Goal: Task Accomplishment & Management: Manage account settings

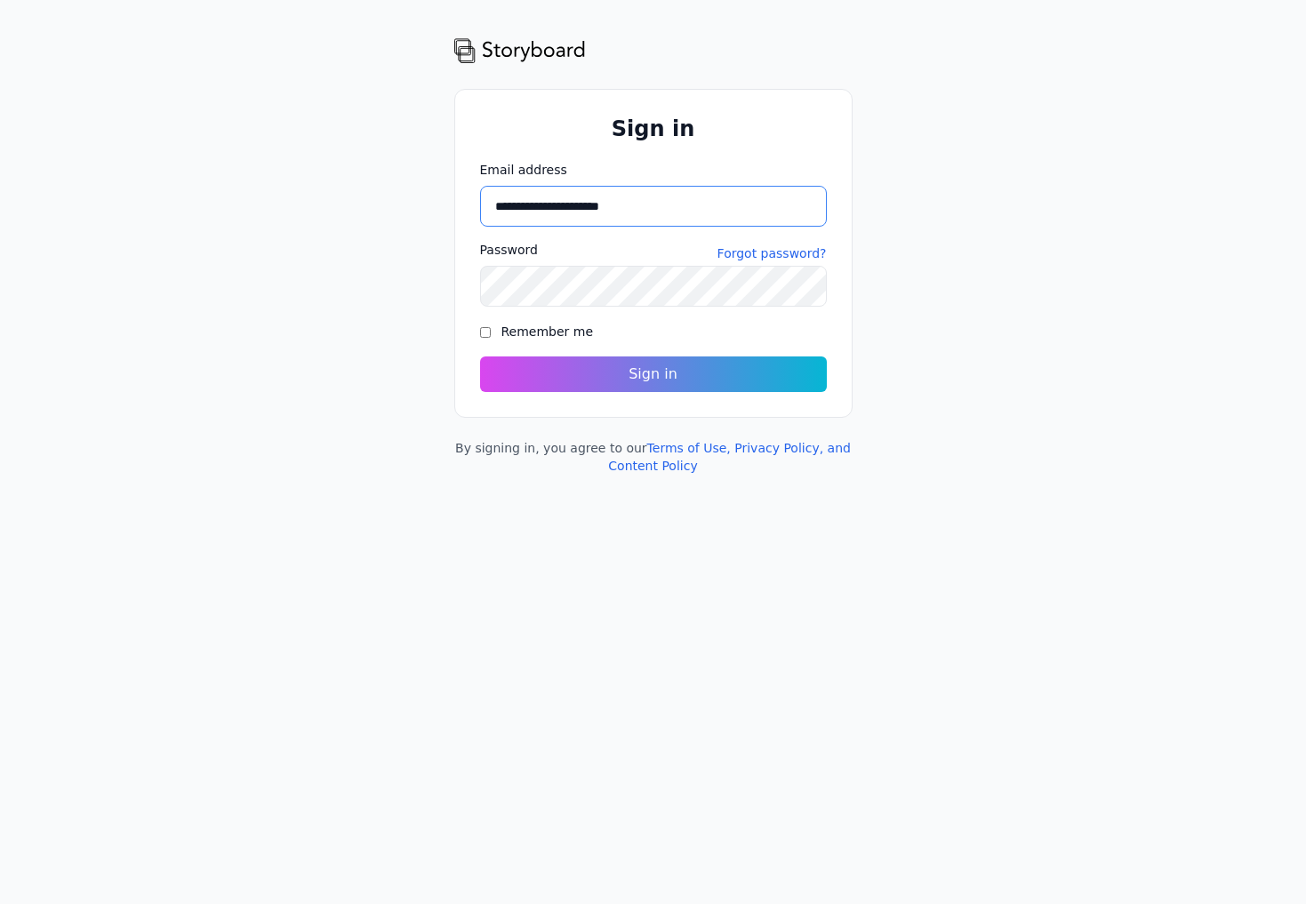
type input "**********"
click at [528, 369] on button "Sign in" at bounding box center [653, 373] width 364 height 37
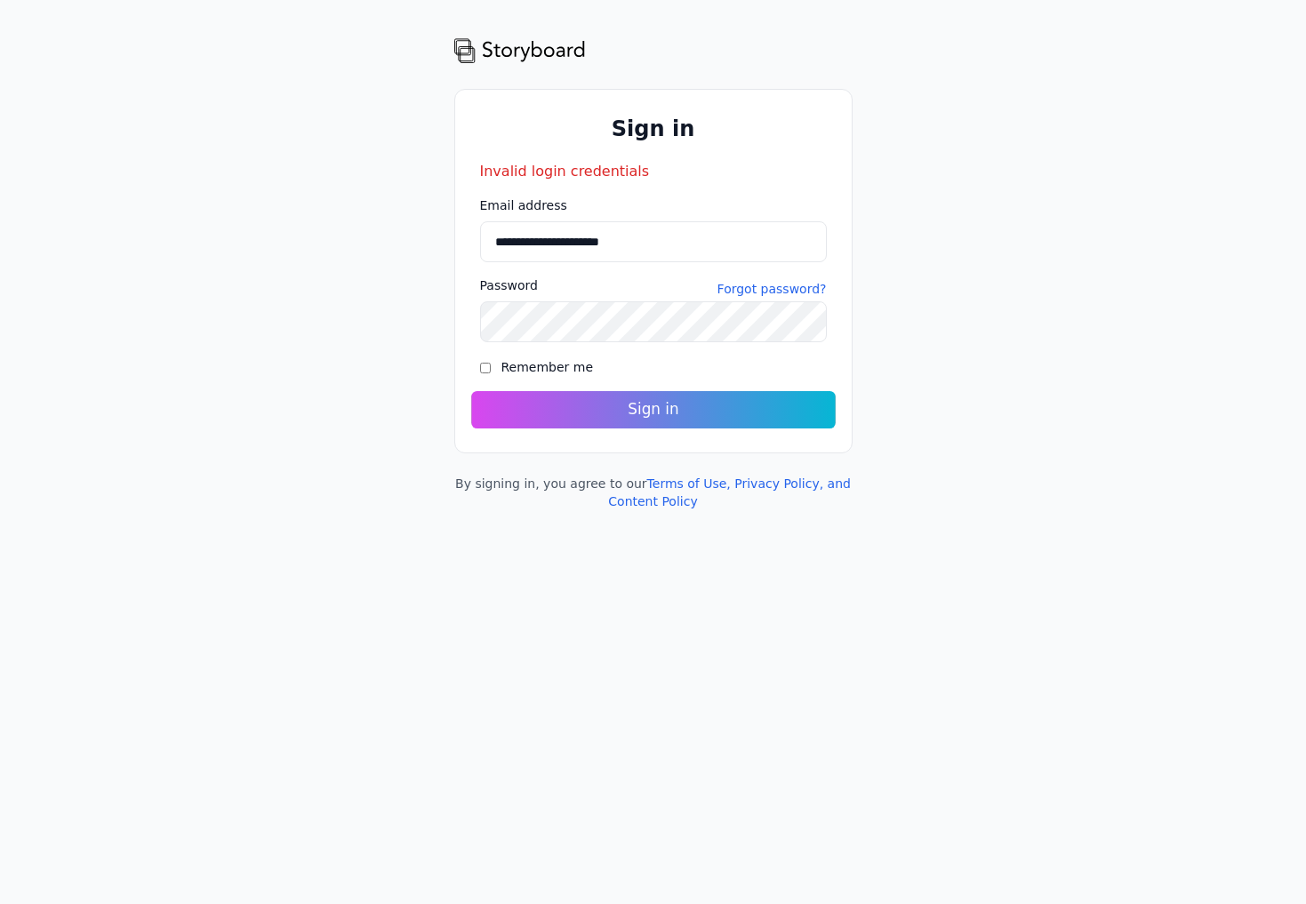
click at [531, 416] on button "Sign in" at bounding box center [653, 409] width 364 height 37
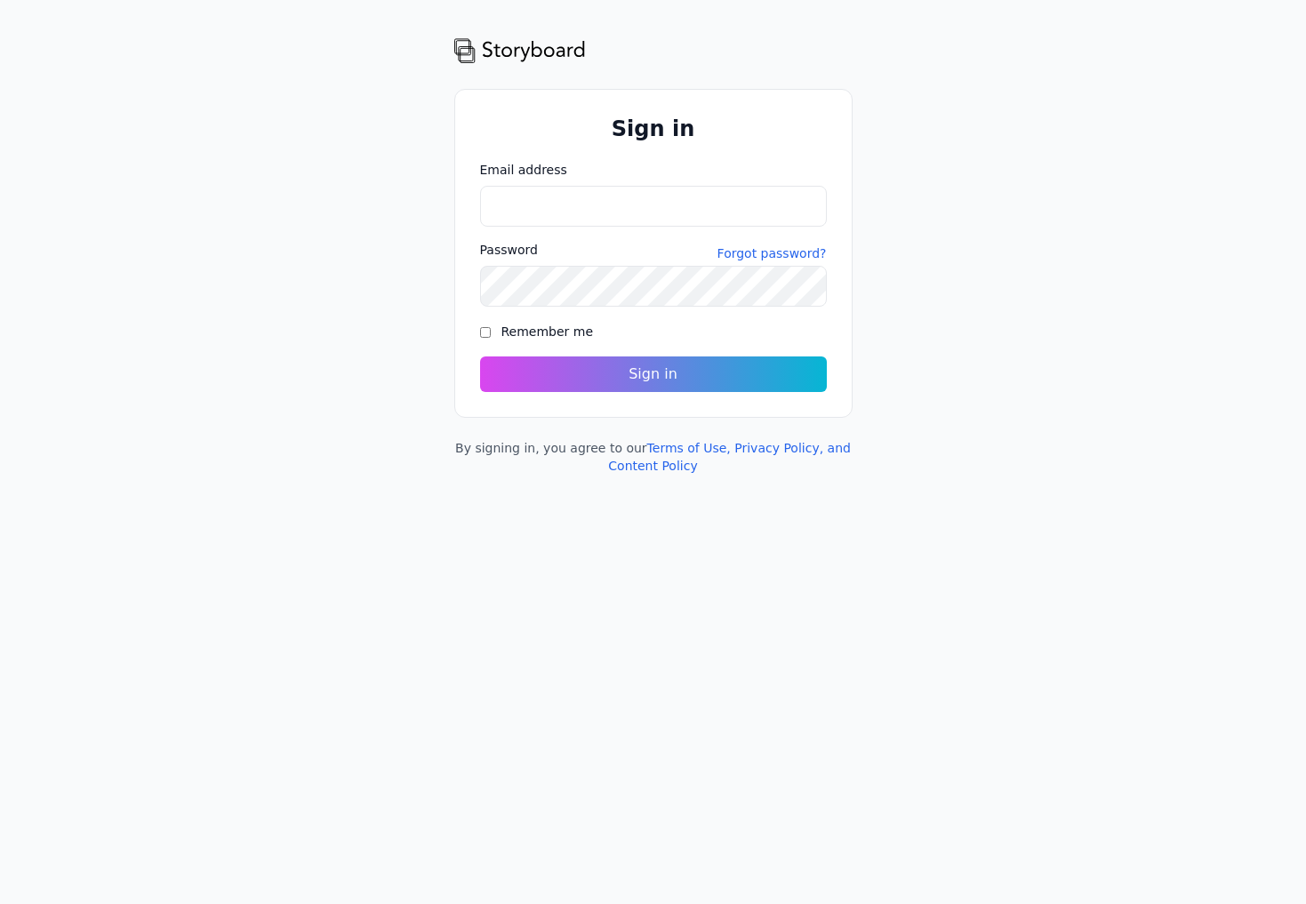
click at [470, 50] on img at bounding box center [520, 50] width 132 height 28
click at [593, 382] on button "Sign in" at bounding box center [653, 373] width 364 height 37
type input "*"
type input "**********"
click at [652, 374] on button "Sign in" at bounding box center [653, 374] width 347 height 36
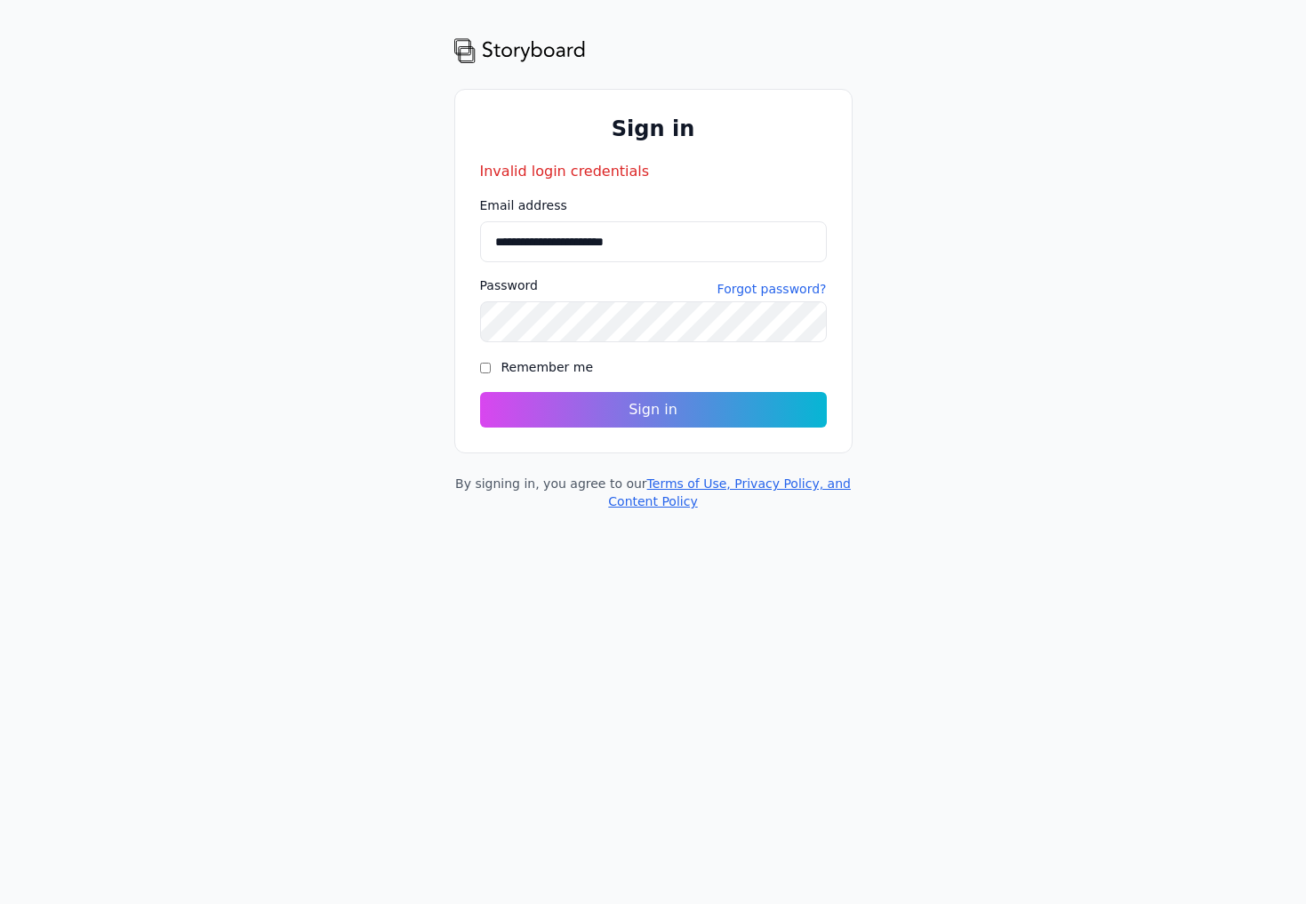
click at [681, 486] on link "Terms of Use, Privacy Policy, and Content Policy" at bounding box center [729, 492] width 243 height 32
click at [744, 289] on link "Forgot password?" at bounding box center [771, 289] width 109 height 18
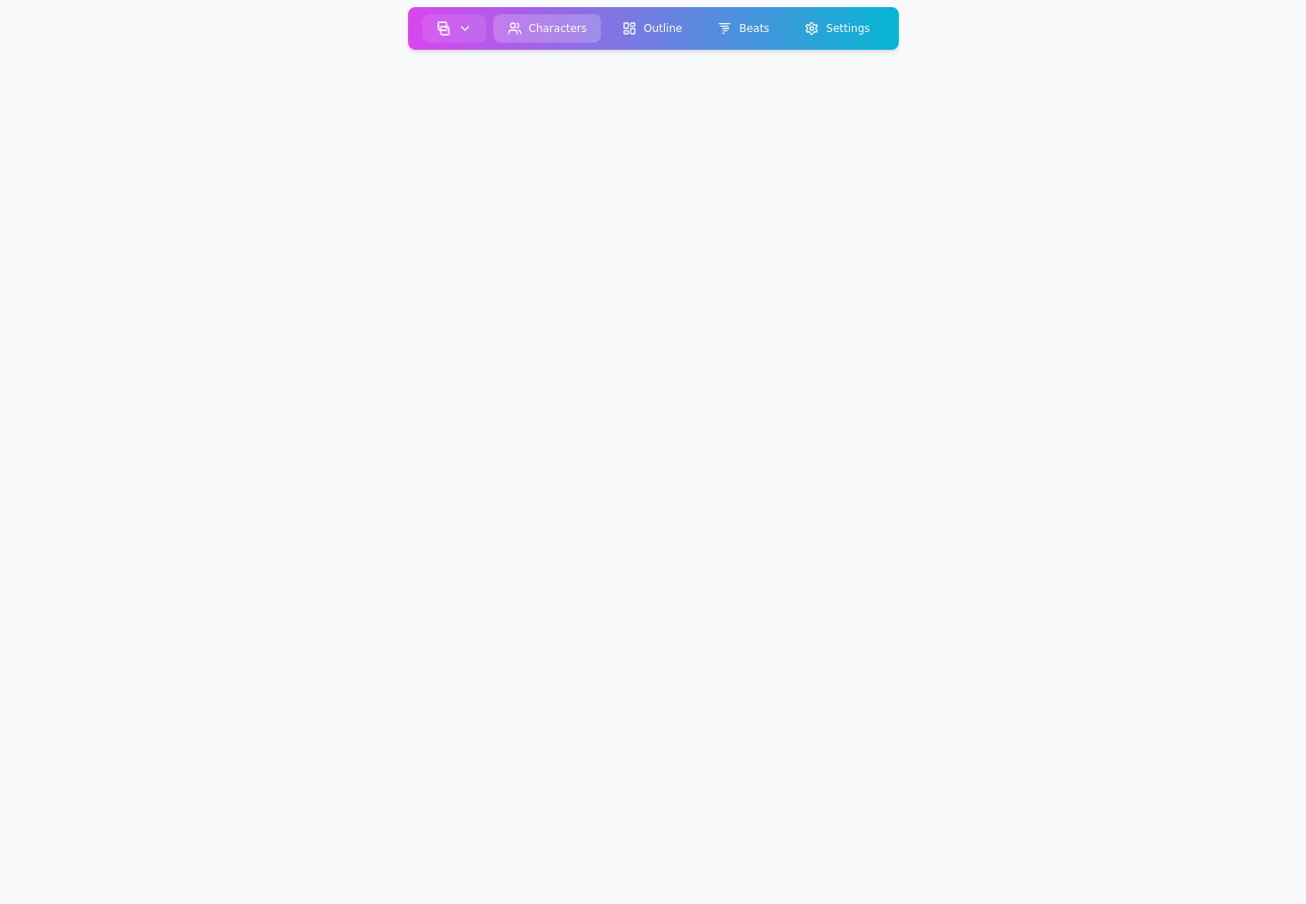
click at [575, 28] on button "Characters" at bounding box center [546, 28] width 108 height 28
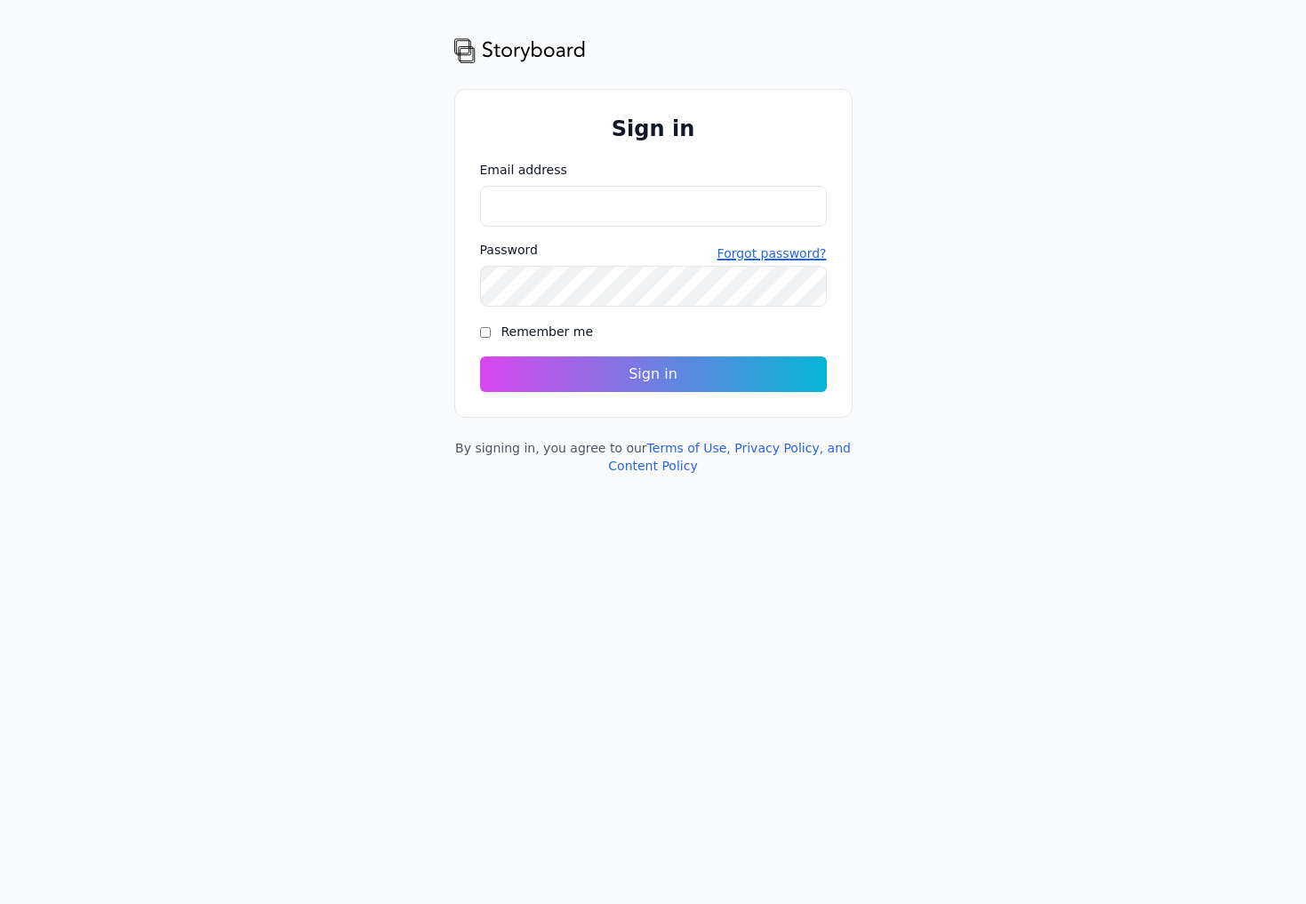
click at [765, 252] on link "Forgot password?" at bounding box center [771, 253] width 109 height 18
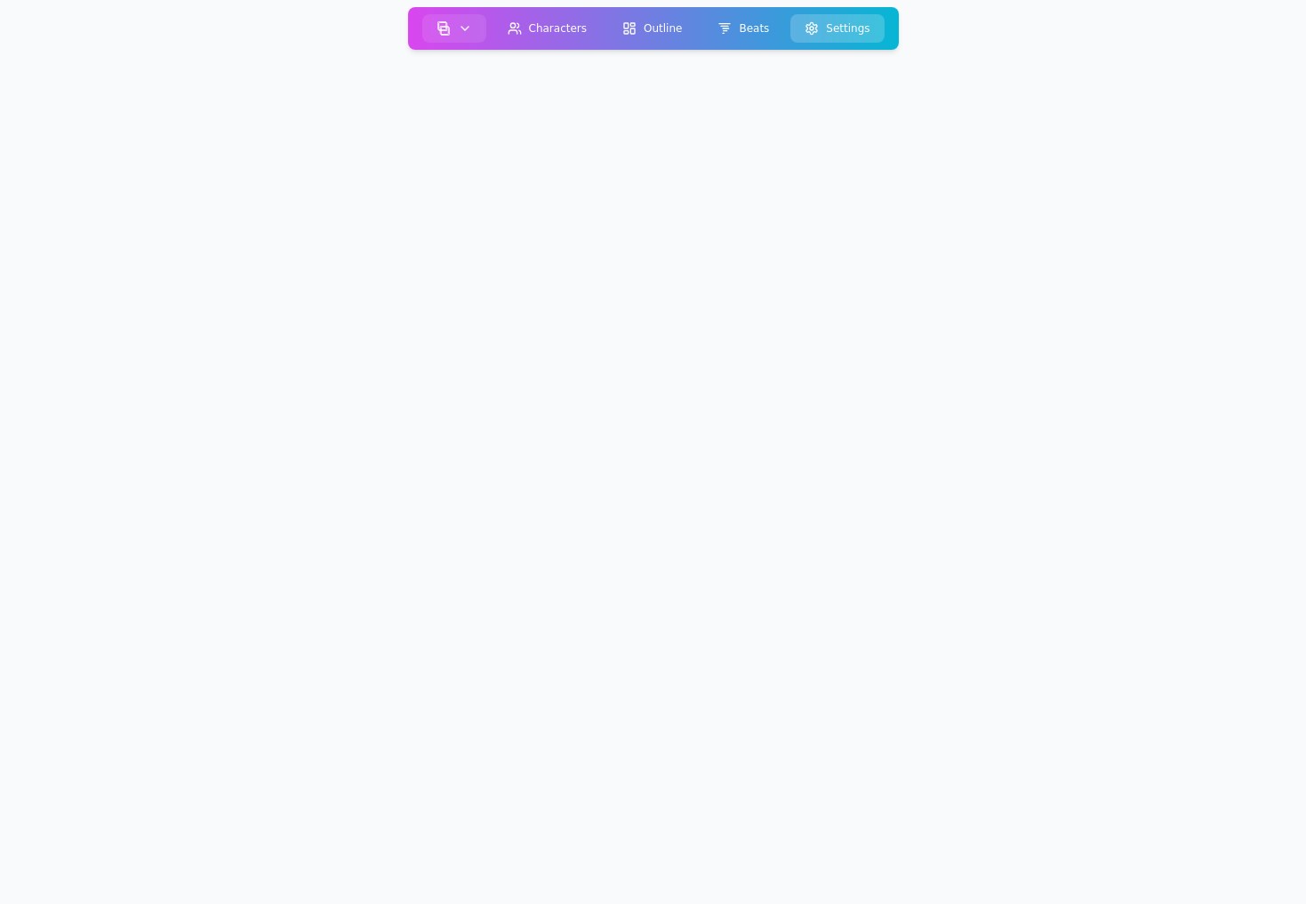
click at [835, 36] on button "Settings" at bounding box center [836, 28] width 93 height 28
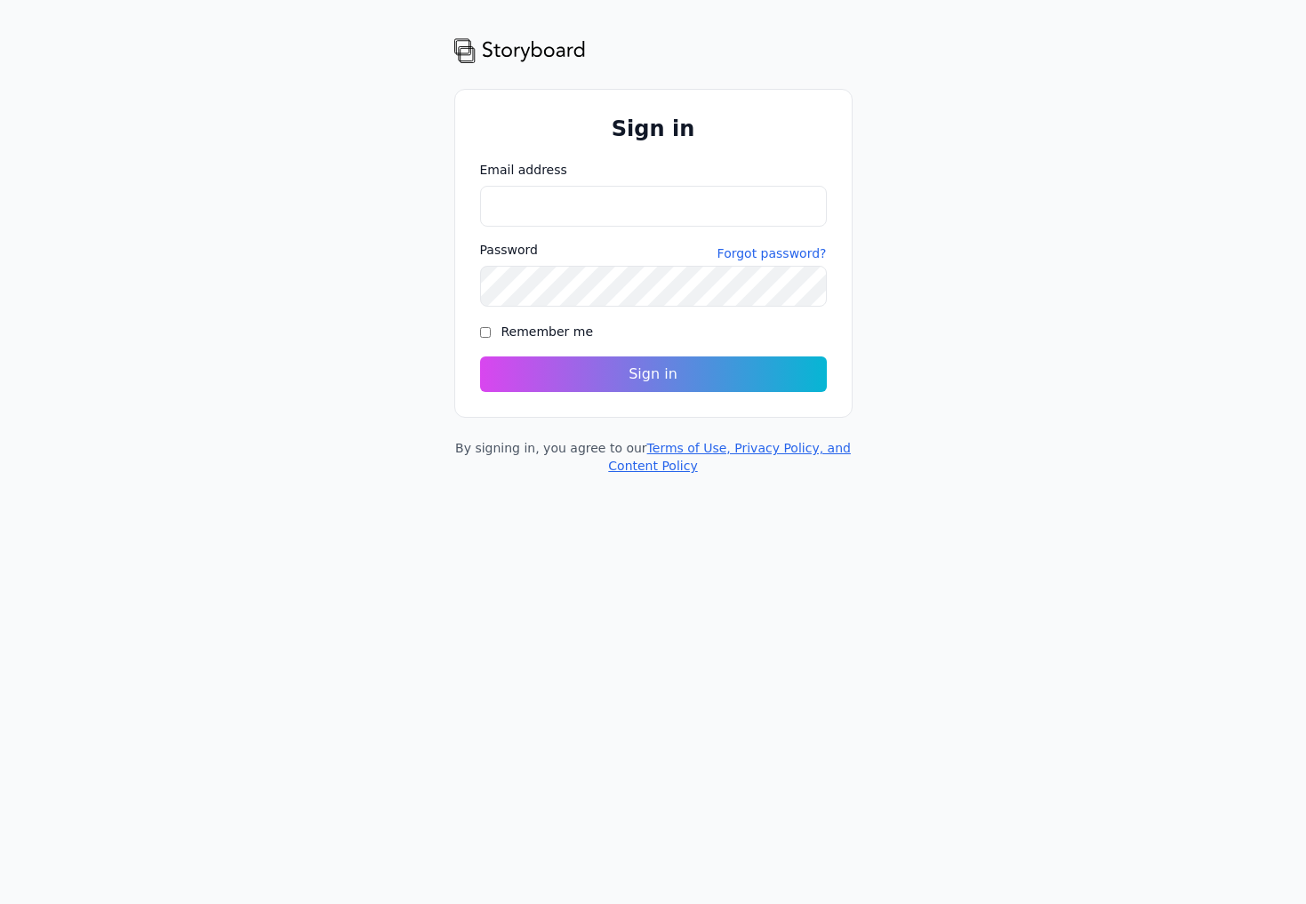
click at [795, 449] on link "Terms of Use, Privacy Policy, and Content Policy" at bounding box center [729, 457] width 243 height 32
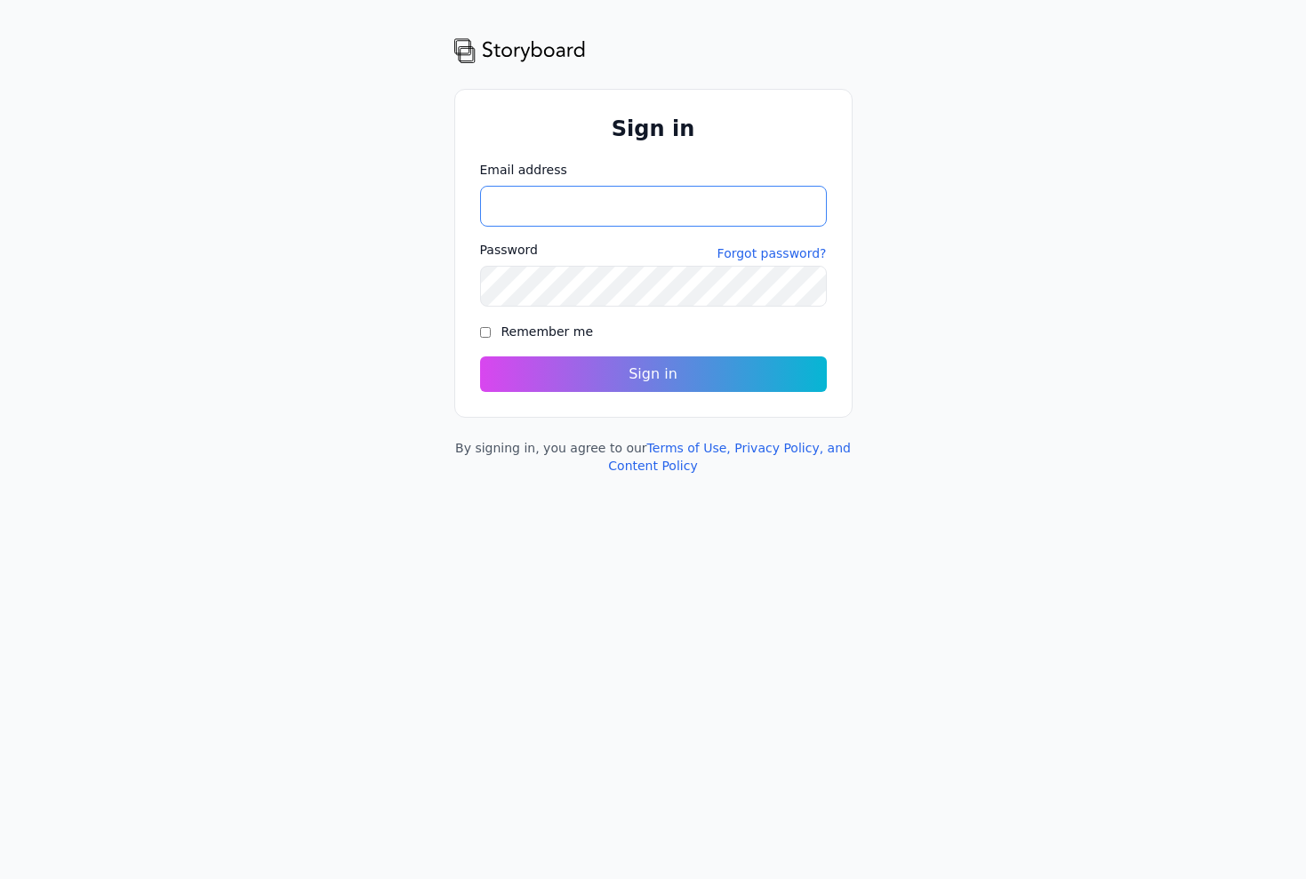
click at [804, 212] on input "Email address" at bounding box center [653, 206] width 347 height 41
click at [592, 228] on div "Email address Please include a valid email address so we can get back to you Pa…" at bounding box center [653, 276] width 347 height 231
click at [764, 441] on link "Terms of Use, Privacy Policy, and Content Policy" at bounding box center [729, 457] width 243 height 32
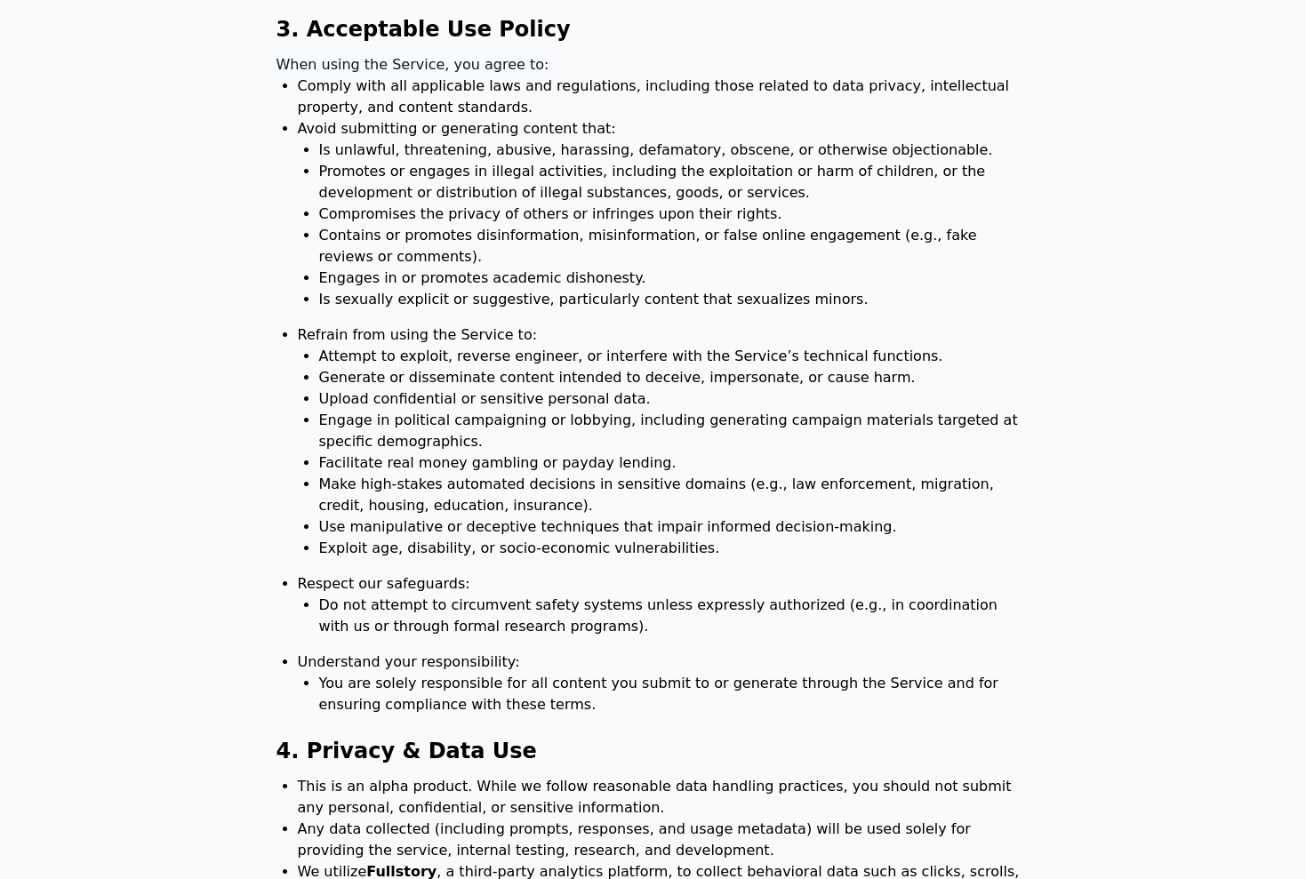
scroll to position [714, 0]
